Goal: Transaction & Acquisition: Book appointment/travel/reservation

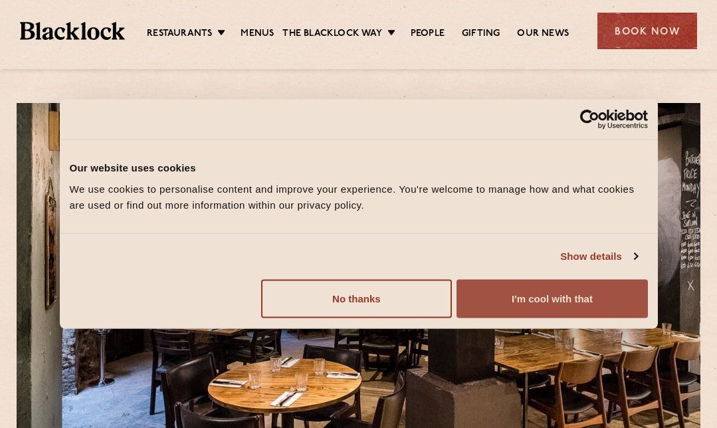
click at [582, 285] on button "I'm cool with that" at bounding box center [552, 298] width 191 height 39
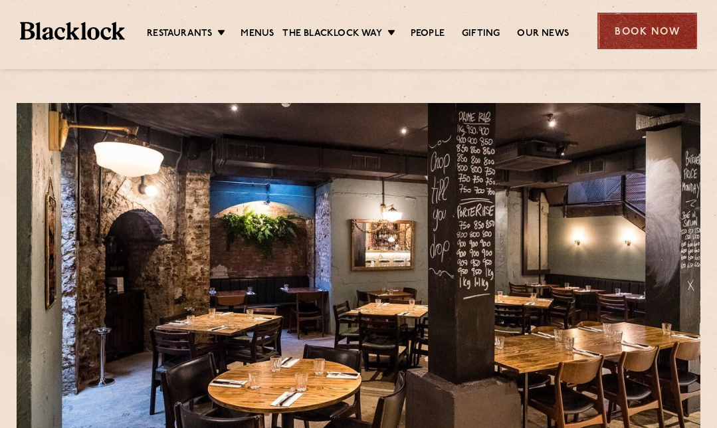
click at [650, 27] on div "Book Now" at bounding box center [648, 31] width 100 height 37
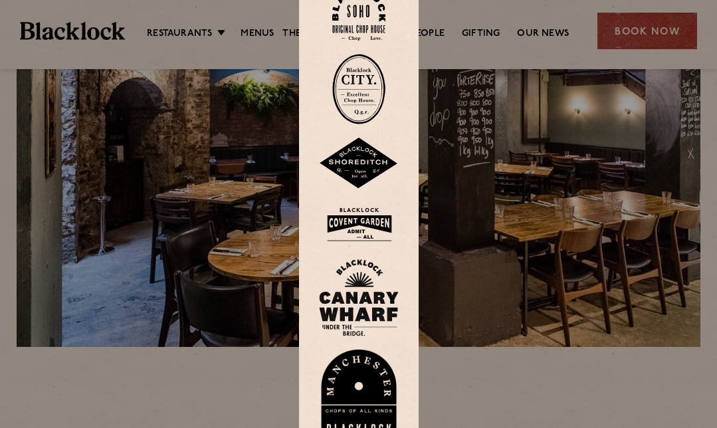
scroll to position [135, 0]
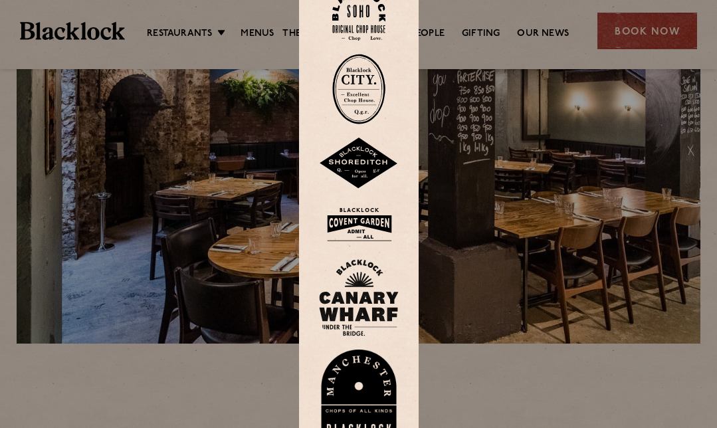
click at [356, 2] on img at bounding box center [358, 14] width 53 height 54
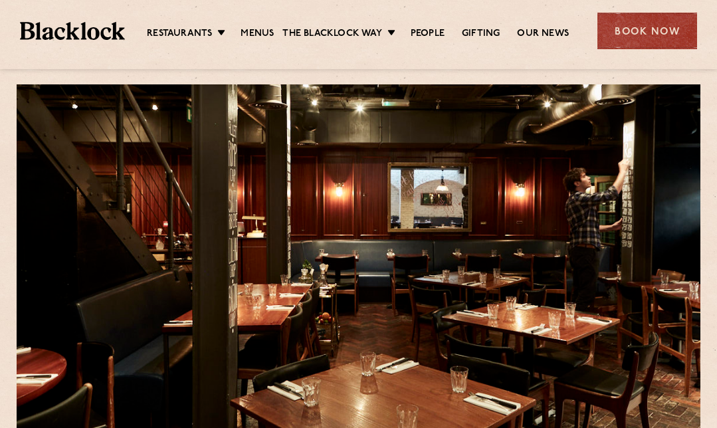
scroll to position [44, 0]
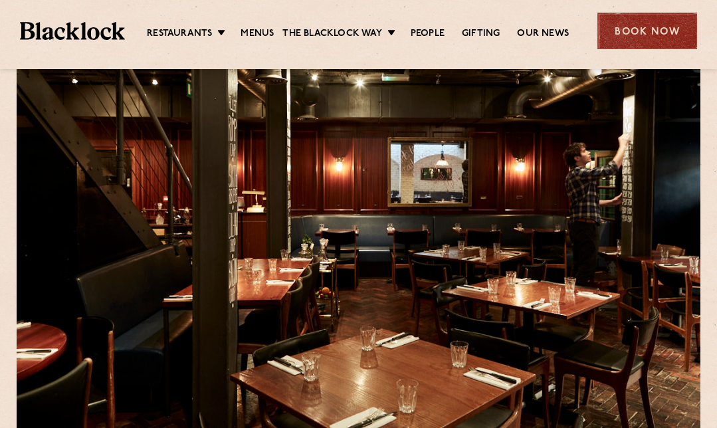
click at [661, 25] on div "Book Now" at bounding box center [648, 31] width 100 height 37
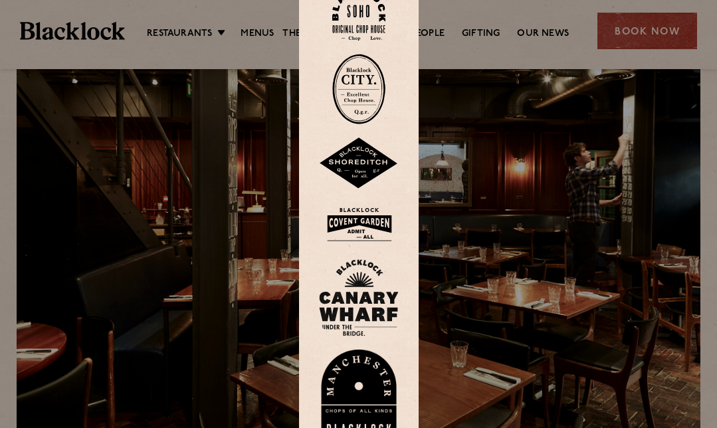
click at [344, 19] on img at bounding box center [358, 14] width 53 height 54
